Goal: Contribute content: Contribute content

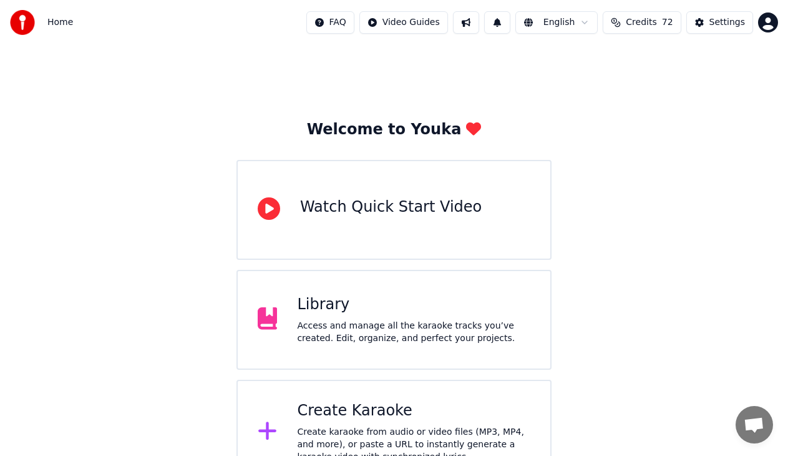
click at [429, 304] on div "Library" at bounding box center [413, 305] width 233 height 20
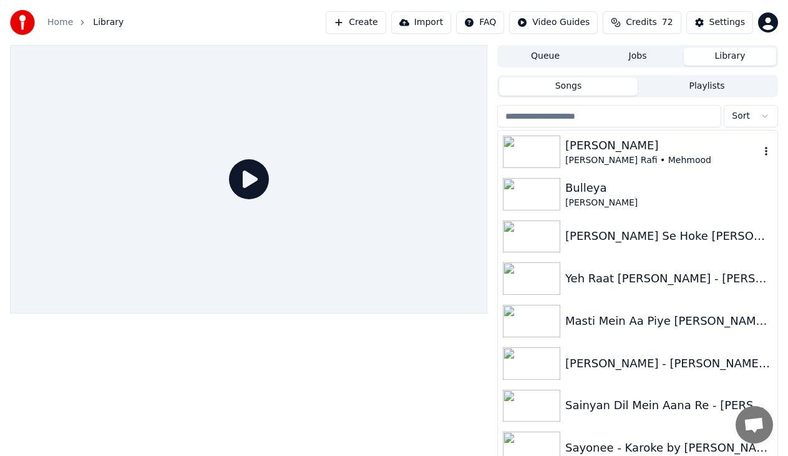
click at [612, 160] on div "[PERSON_NAME] Rafi • Mehmood" at bounding box center [663, 160] width 195 height 12
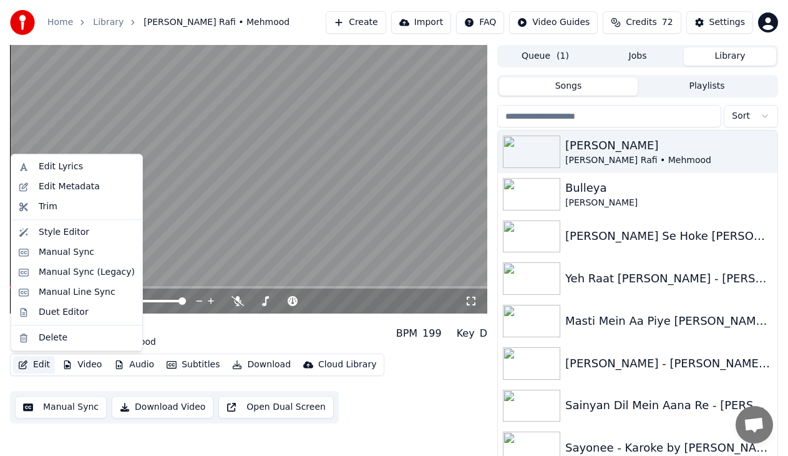
click at [36, 363] on button "Edit" at bounding box center [34, 364] width 42 height 17
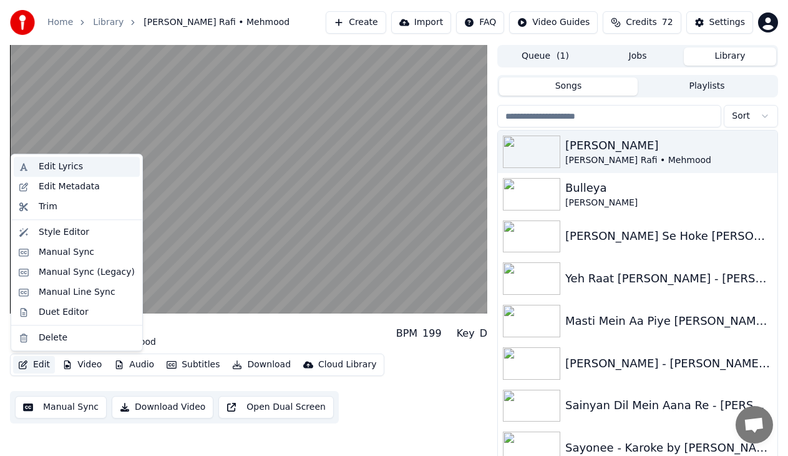
click at [79, 170] on div "Edit Lyrics" at bounding box center [87, 166] width 96 height 12
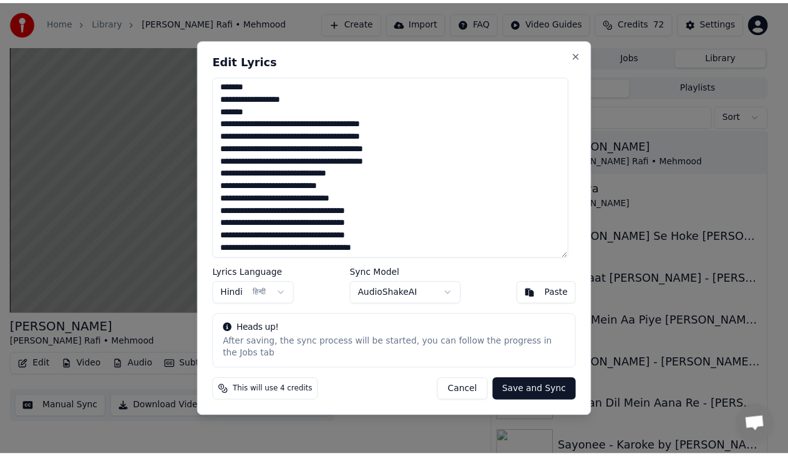
scroll to position [1451, 0]
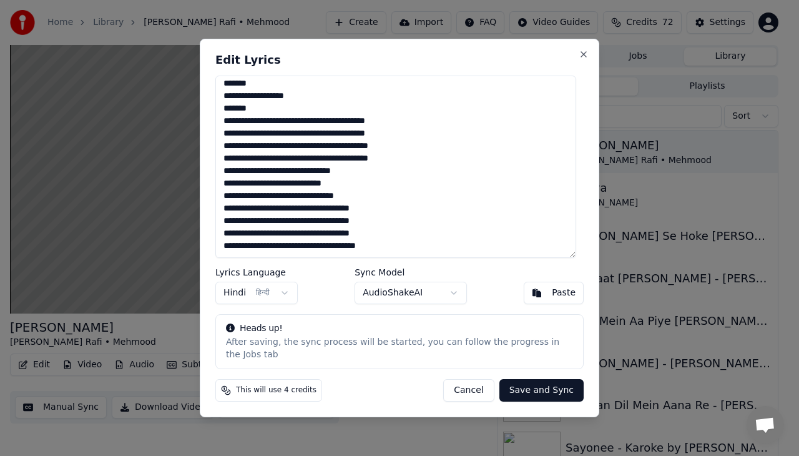
drag, startPoint x: 227, startPoint y: 94, endPoint x: 353, endPoint y: 268, distance: 214.9
click at [353, 268] on div "Edit Lyrics Lyrics Language Hindi हिन्दी Sync Model AudioShakeAI Paste Heads up…" at bounding box center [400, 228] width 400 height 378
click at [581, 54] on div "Edit Lyrics Lyrics Language Hindi हिन्दी Sync Model AudioShakeAI Paste Heads up…" at bounding box center [400, 228] width 400 height 378
click at [579, 56] on button "Close" at bounding box center [584, 54] width 10 height 10
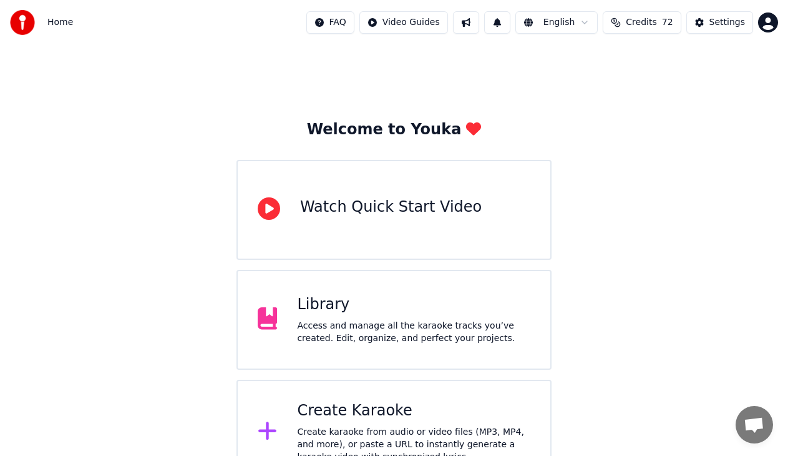
click at [383, 321] on div "Access and manage all the karaoke tracks you’ve created. Edit, organize, and pe…" at bounding box center [413, 332] width 233 height 25
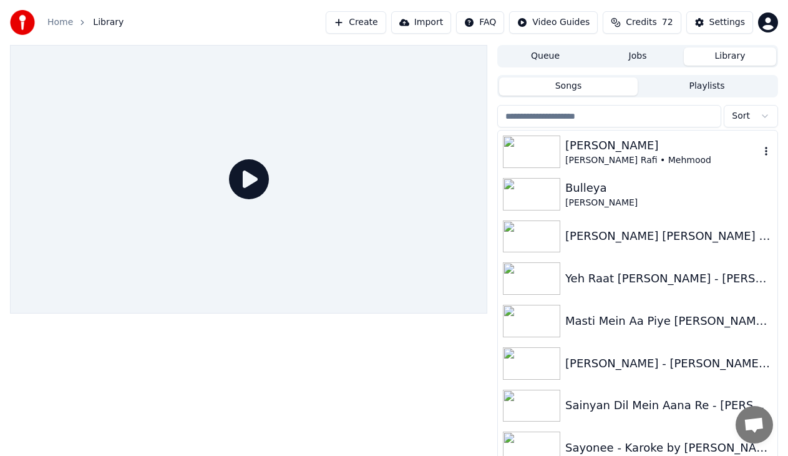
click at [626, 147] on div "[PERSON_NAME]" at bounding box center [663, 145] width 195 height 17
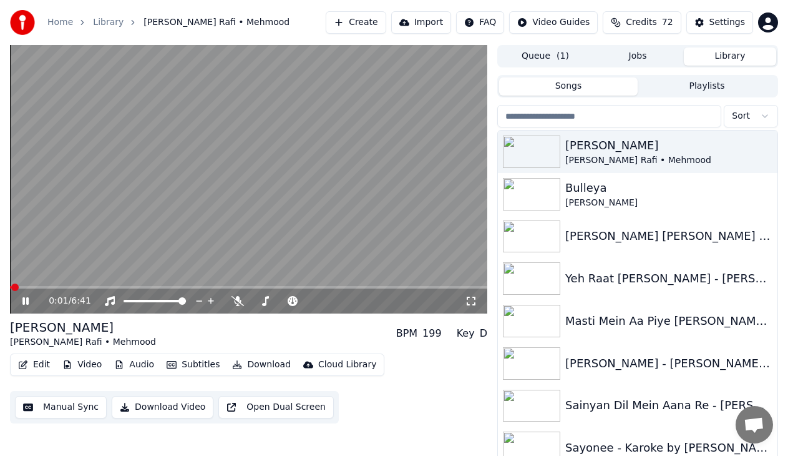
click at [45, 360] on button "Edit" at bounding box center [34, 364] width 42 height 17
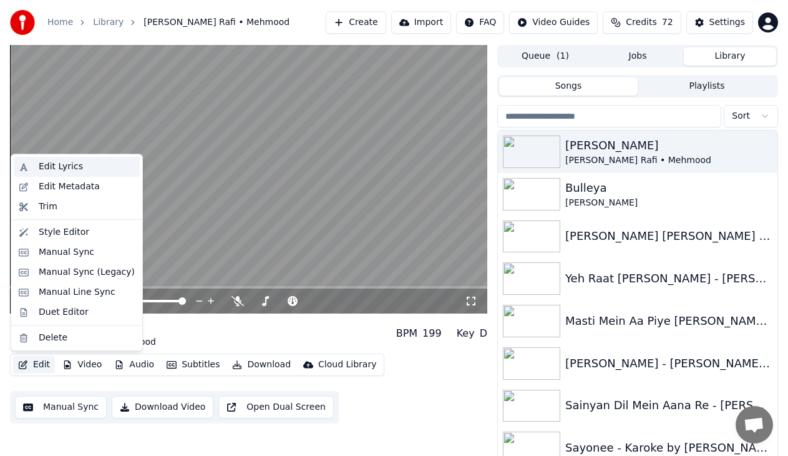
click at [59, 172] on div "Edit Lyrics" at bounding box center [61, 166] width 44 height 12
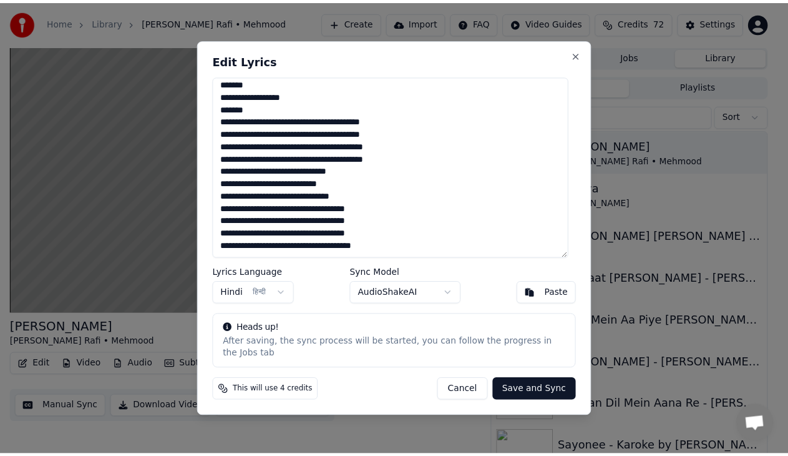
scroll to position [1451, 0]
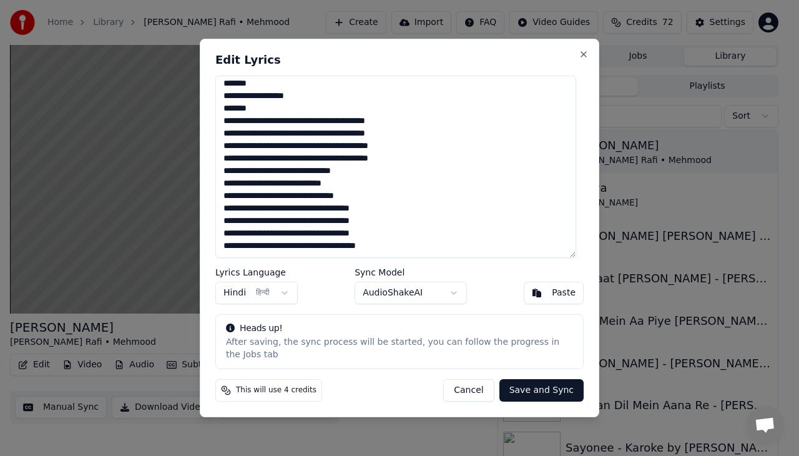
drag, startPoint x: 226, startPoint y: 92, endPoint x: 333, endPoint y: 270, distance: 206.9
click at [333, 270] on div "Edit Lyrics Lyrics Language Hindi हिन्दी Sync Model AudioShakeAI Paste Heads up…" at bounding box center [400, 228] width 400 height 378
click at [482, 383] on button "Cancel" at bounding box center [468, 390] width 51 height 22
